Goal: Information Seeking & Learning: Learn about a topic

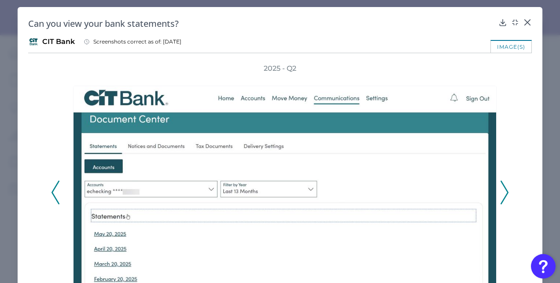
scroll to position [532, 0]
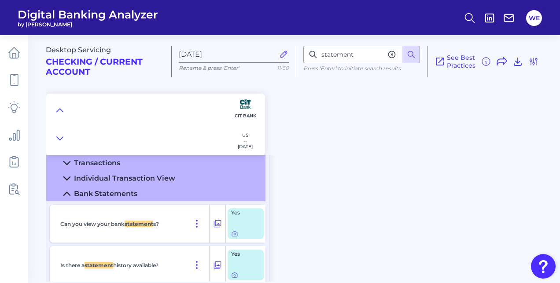
click at [532, 69] on div "See Best Practices Filters Clear all filters Experience Reset Mobile Servicing …" at bounding box center [482, 62] width 111 height 32
click at [532, 64] on icon at bounding box center [533, 61] width 11 height 11
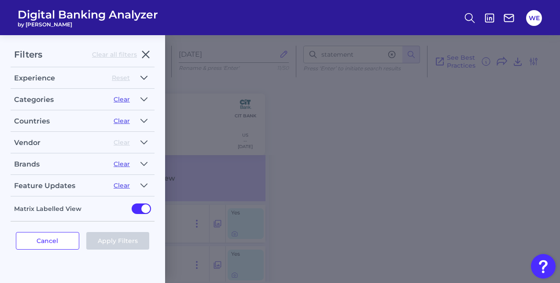
click at [138, 74] on button "button" at bounding box center [144, 78] width 14 height 14
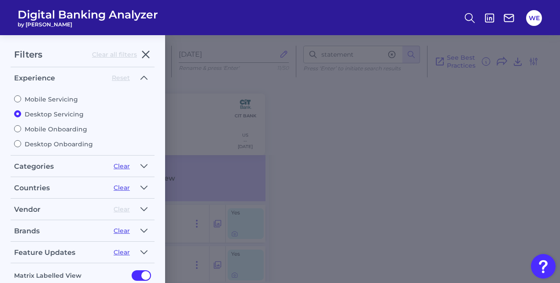
click at [40, 100] on label "Mobile Servicing" at bounding box center [82, 99] width 137 height 8
click at [21, 100] on input "Mobile Servicing" at bounding box center [17, 98] width 7 height 7
radio input "true"
radio input "false"
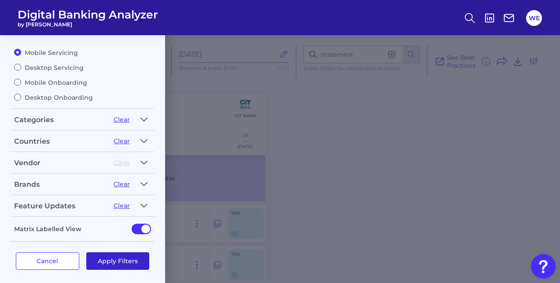
click at [108, 261] on button "Apply Filters" at bounding box center [117, 262] width 63 height 18
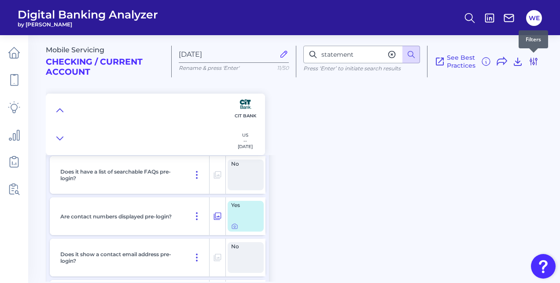
click at [535, 63] on icon at bounding box center [533, 61] width 11 height 11
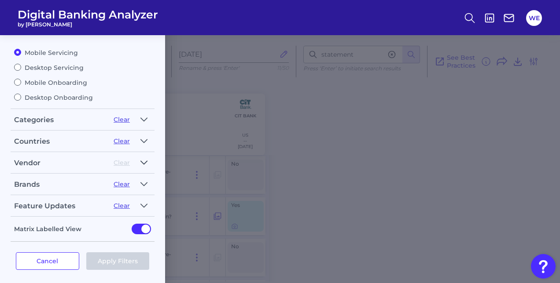
click at [141, 161] on icon "button" at bounding box center [143, 163] width 7 height 11
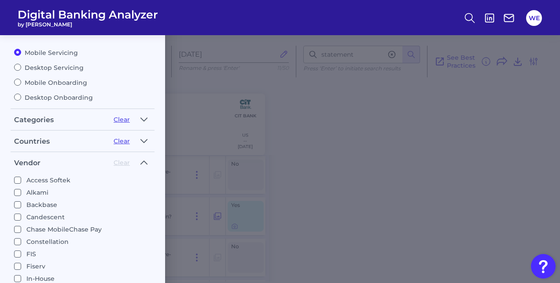
click at [271, 162] on div "Filters Clear all filters Experience Reset Mobile Servicing Desktop Servicing M…" at bounding box center [280, 159] width 560 height 248
click at [143, 161] on icon "button" at bounding box center [144, 162] width 6 height 3
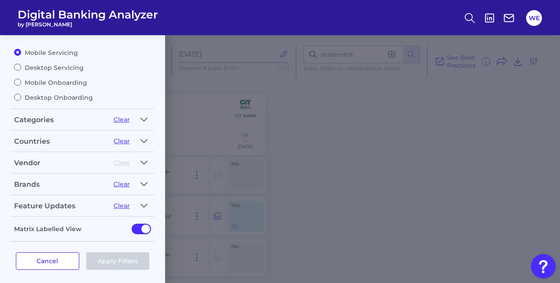
click at [64, 253] on button "Cancel" at bounding box center [47, 262] width 63 height 18
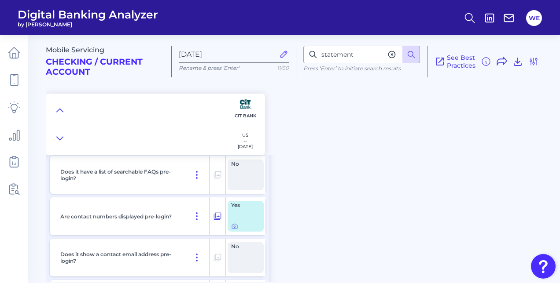
click at [319, 184] on div "Mobile Servicing Checking / Current Account [DATE] Rename & press 'Enter' 11/50…" at bounding box center [303, 155] width 514 height 253
click at [59, 109] on icon at bounding box center [60, 110] width 6 height 3
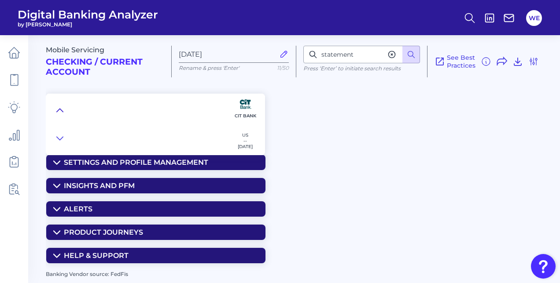
scroll to position [0, 0]
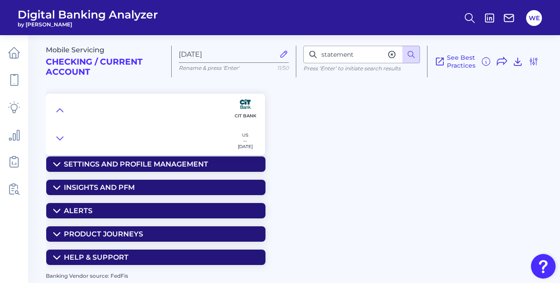
click at [389, 58] on icon at bounding box center [391, 54] width 9 height 9
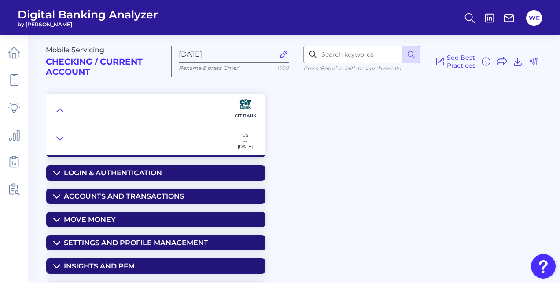
scroll to position [23, 0]
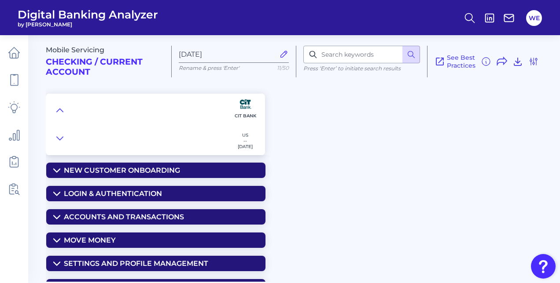
click at [149, 217] on div "Accounts and transactions" at bounding box center [124, 217] width 120 height 8
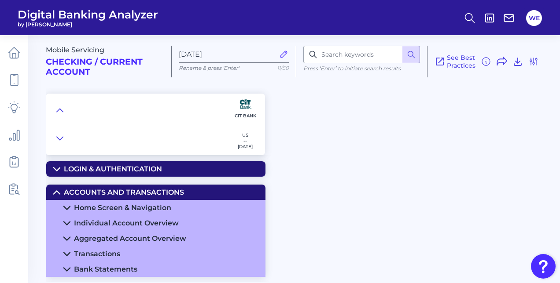
scroll to position [48, 0]
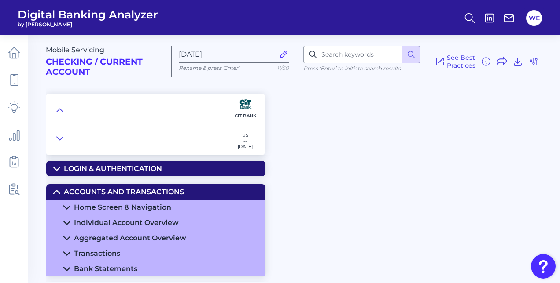
click at [136, 219] on div "Individual Account Overview" at bounding box center [126, 223] width 105 height 8
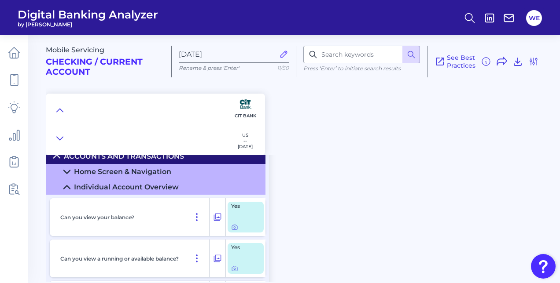
scroll to position [74, 0]
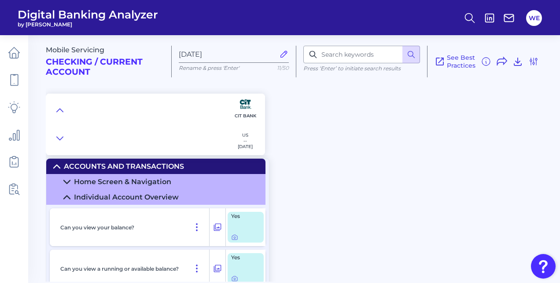
click at [127, 201] on div "Individual Account Overview" at bounding box center [126, 197] width 105 height 8
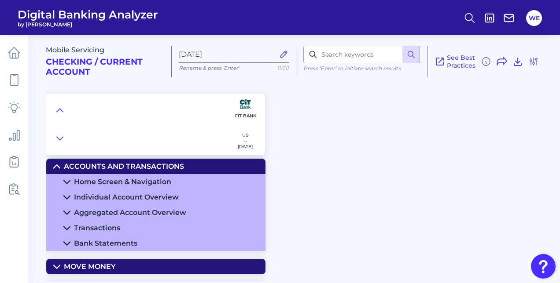
click at [104, 225] on div "Transactions" at bounding box center [97, 228] width 46 height 8
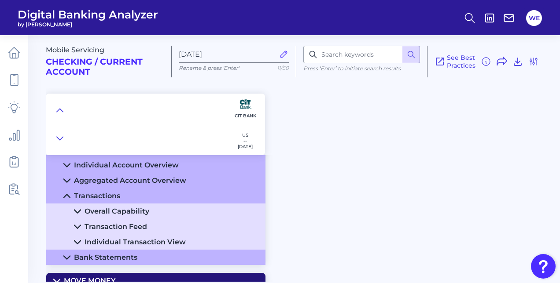
scroll to position [106, 0]
click at [102, 245] on div "Individual Transaction View" at bounding box center [134, 242] width 101 height 8
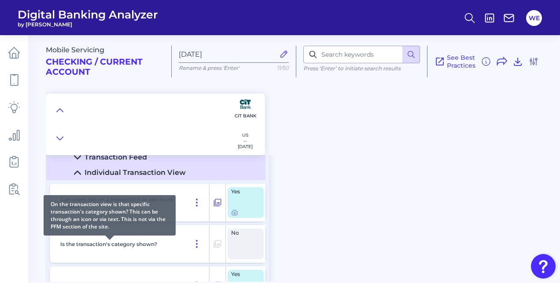
scroll to position [176, 0]
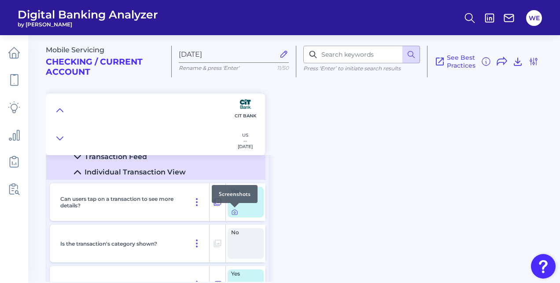
click at [235, 215] on icon at bounding box center [234, 212] width 5 height 5
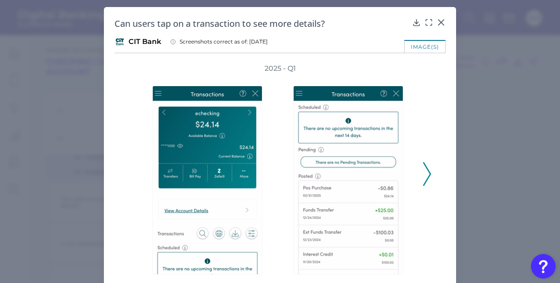
click at [424, 169] on icon at bounding box center [427, 174] width 8 height 24
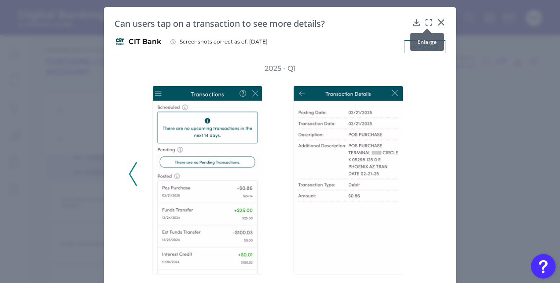
click at [428, 21] on icon at bounding box center [428, 22] width 9 height 9
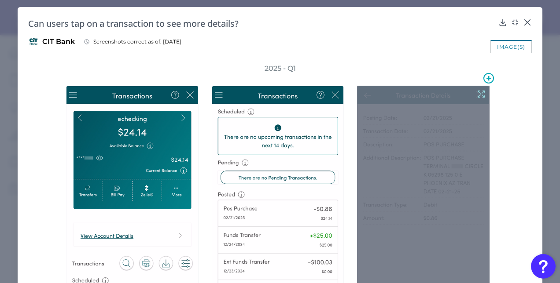
click at [430, 117] on div at bounding box center [423, 200] width 132 height 228
click at [476, 94] on icon at bounding box center [481, 94] width 10 height 10
